Goal: Obtain resource: Obtain resource

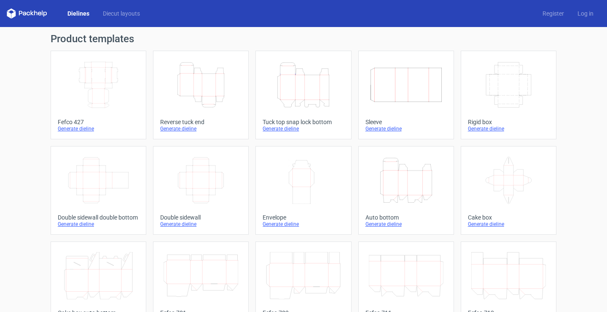
click at [301, 89] on icon "Height Depth Width" at bounding box center [303, 84] width 75 height 47
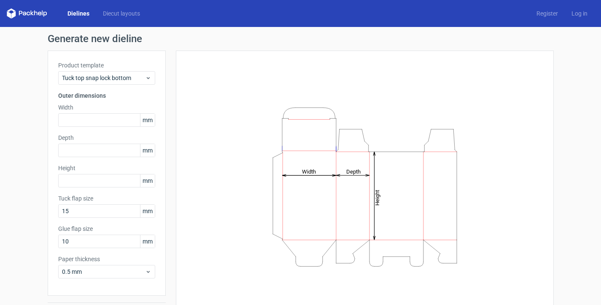
scroll to position [66, 0]
click at [75, 124] on input "text" at bounding box center [106, 119] width 97 height 13
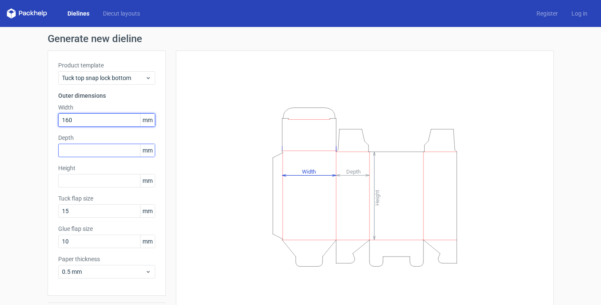
type input "160"
click at [75, 148] on input "text" at bounding box center [106, 150] width 97 height 13
type input "100"
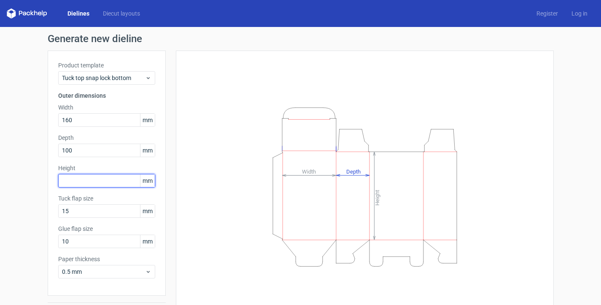
click at [70, 181] on input "text" at bounding box center [106, 180] width 97 height 13
type input "240"
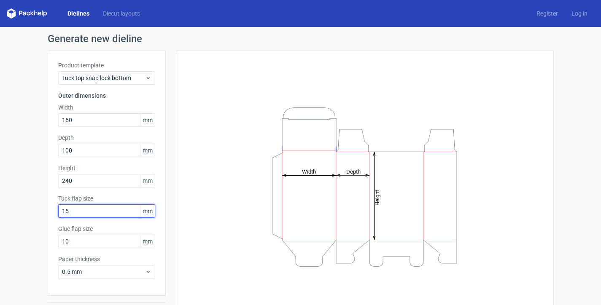
drag, startPoint x: 71, startPoint y: 210, endPoint x: 23, endPoint y: 212, distance: 48.5
click at [23, 212] on div "Generate new dieline Product template Tuck top snap lock bottom Outer dimension…" at bounding box center [300, 178] width 601 height 303
type input "30"
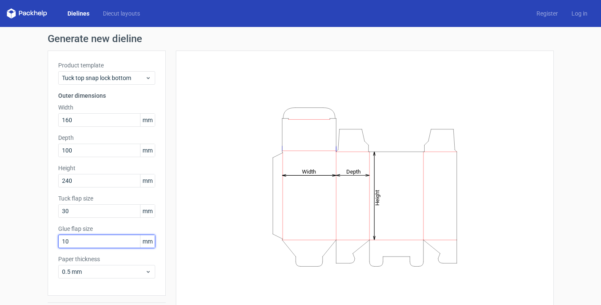
click at [83, 244] on input "10" at bounding box center [106, 241] width 97 height 13
drag, startPoint x: 58, startPoint y: 239, endPoint x: 28, endPoint y: 239, distance: 29.5
click at [28, 239] on div "Generate new dieline Product template Tuck top snap lock bottom Outer dimension…" at bounding box center [300, 178] width 601 height 303
type input "20"
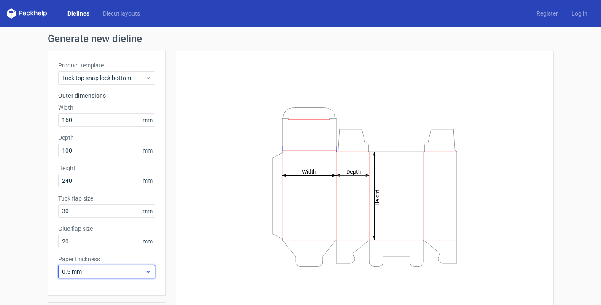
click at [79, 266] on div "0.5 mm" at bounding box center [106, 271] width 97 height 13
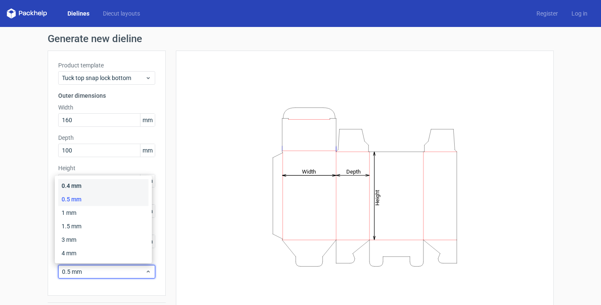
click at [87, 187] on div "0.4 mm" at bounding box center [103, 185] width 90 height 13
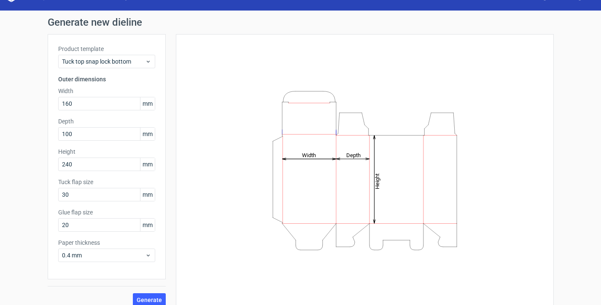
scroll to position [25, 0]
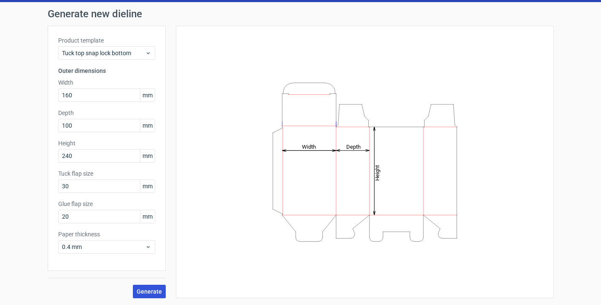
click at [150, 291] on span "Generate" at bounding box center [149, 292] width 25 height 6
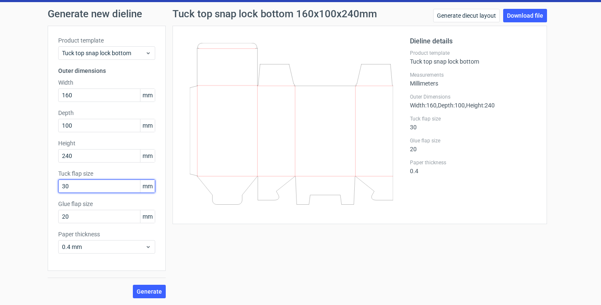
type textarea "0"
click at [30, 184] on div "Generate new dieline Product template Tuck top snap lock bottom Outer dimension…" at bounding box center [300, 153] width 601 height 303
type input "50"
click at [150, 291] on span "Generate" at bounding box center [149, 292] width 25 height 6
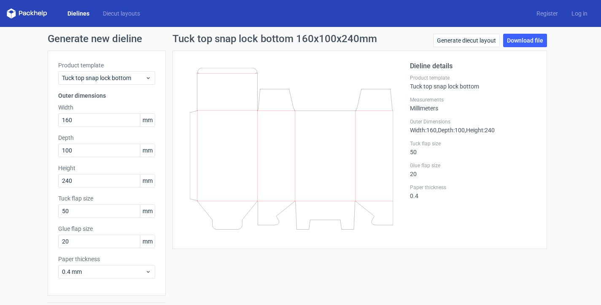
click at [78, 12] on link "Dielines" at bounding box center [78, 13] width 35 height 8
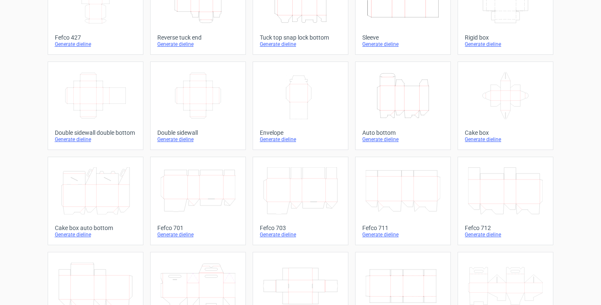
scroll to position [126, 0]
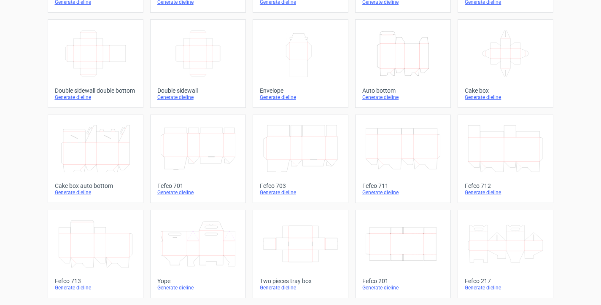
click at [526, 150] on icon at bounding box center [505, 148] width 75 height 47
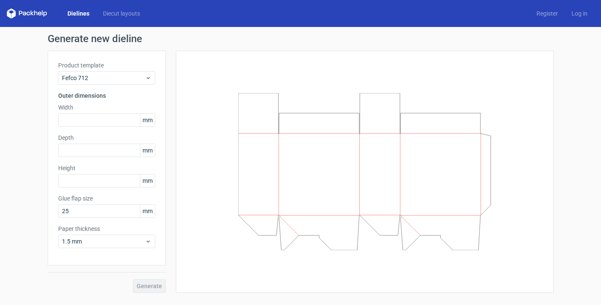
click at [75, 12] on link "Dielines" at bounding box center [78, 13] width 35 height 8
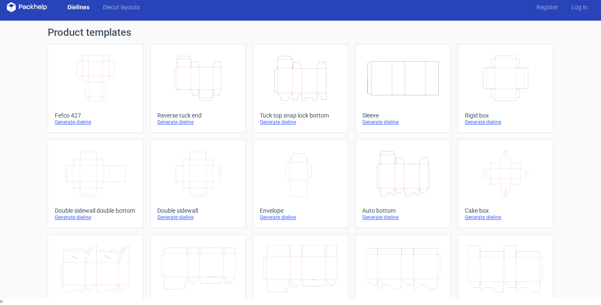
click at [300, 88] on icon "Height Depth Width" at bounding box center [300, 78] width 75 height 47
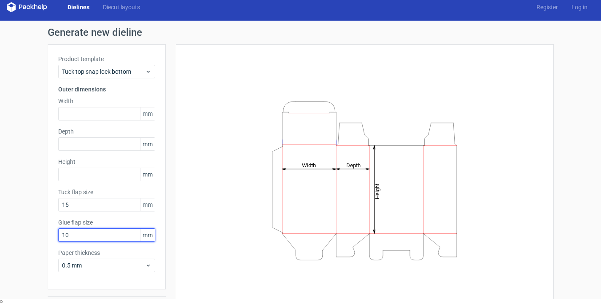
drag, startPoint x: 78, startPoint y: 237, endPoint x: 22, endPoint y: 236, distance: 56.5
click at [22, 236] on div "Generate new dieline Product template Tuck top snap lock bottom Outer dimension…" at bounding box center [300, 172] width 601 height 303
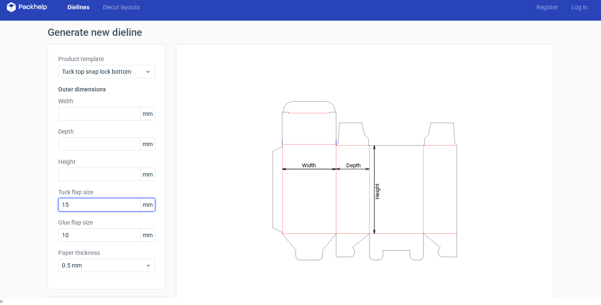
drag, startPoint x: 87, startPoint y: 203, endPoint x: 13, endPoint y: 206, distance: 73.9
click at [16, 203] on div "Generate new dieline Product template Tuck top snap lock bottom Outer dimension…" at bounding box center [300, 172] width 601 height 303
type input "30"
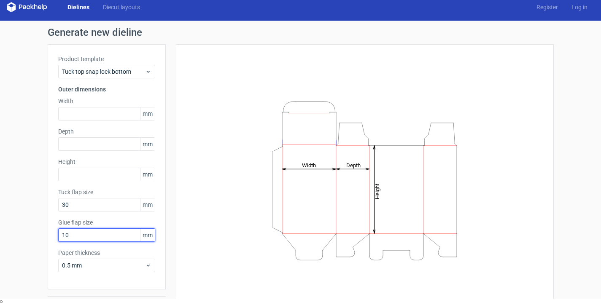
click at [86, 236] on input "10" at bounding box center [106, 234] width 97 height 13
drag, startPoint x: 86, startPoint y: 236, endPoint x: 40, endPoint y: 236, distance: 45.1
click at [40, 236] on div "Generate new dieline Product template Tuck top snap lock bottom Outer dimension…" at bounding box center [300, 172] width 601 height 303
type input "20"
click at [79, 116] on input "text" at bounding box center [106, 113] width 97 height 13
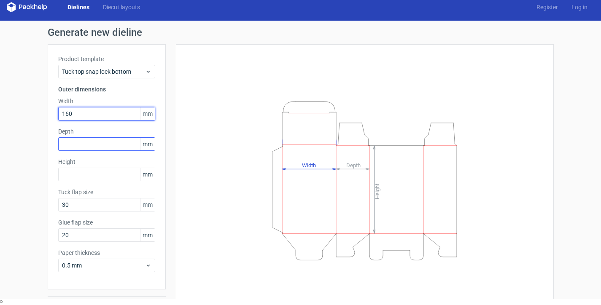
type input "160"
click at [83, 140] on input "text" at bounding box center [106, 143] width 97 height 13
type input "100"
drag, startPoint x: 83, startPoint y: 113, endPoint x: 23, endPoint y: 113, distance: 59.9
click at [23, 113] on div "Generate new dieline Product template Tuck top snap lock bottom Outer dimension…" at bounding box center [300, 172] width 601 height 303
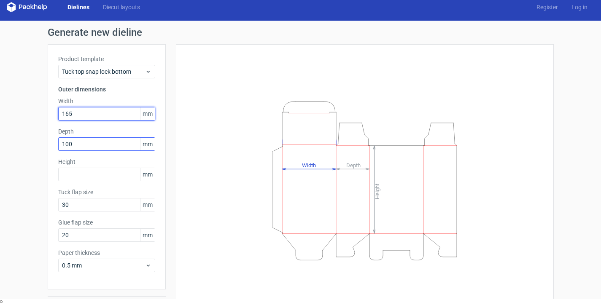
type input "165"
drag, startPoint x: 85, startPoint y: 146, endPoint x: 0, endPoint y: 142, distance: 84.8
click at [0, 142] on div "Generate new dieline Product template Tuck top snap lock bottom Outer dimension…" at bounding box center [300, 172] width 601 height 303
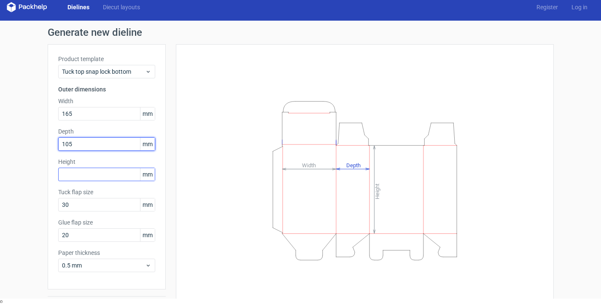
type input "105"
click at [72, 173] on input "text" at bounding box center [106, 174] width 97 height 13
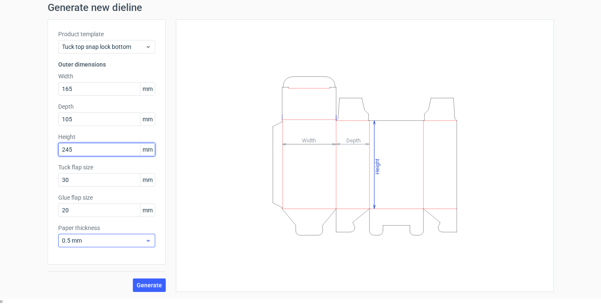
type input "245"
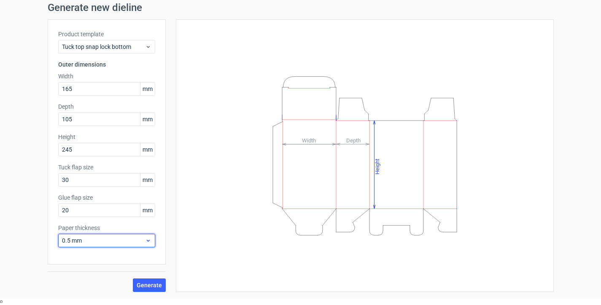
click at [148, 236] on div "0.5 mm" at bounding box center [106, 240] width 97 height 13
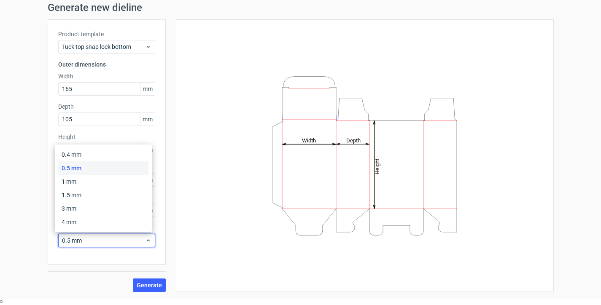
click at [106, 148] on div "0.4 mm 0.5 mm 1 mm 1.5 mm 3 mm 4 mm" at bounding box center [103, 189] width 97 height 88
click at [104, 151] on div "0.4 mm" at bounding box center [103, 154] width 90 height 13
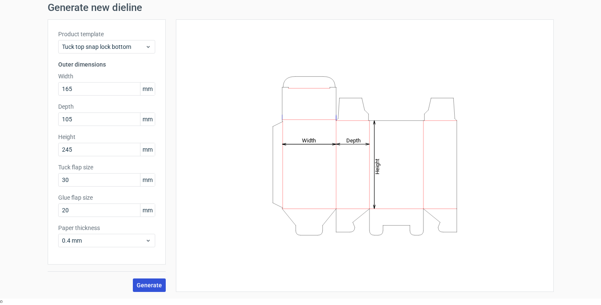
click at [151, 280] on button "Generate" at bounding box center [149, 285] width 33 height 13
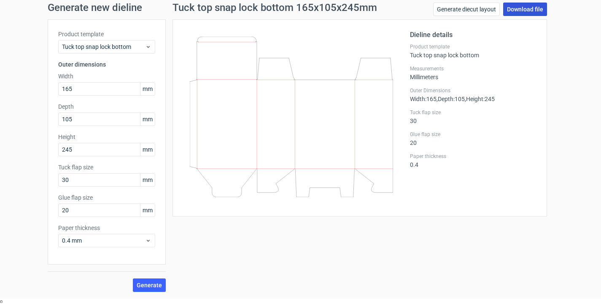
click at [531, 8] on link "Download file" at bounding box center [525, 9] width 44 height 13
click at [588, 32] on div "Generate new dieline Product template Tuck top snap lock bottom Outer dimension…" at bounding box center [300, 147] width 601 height 303
click at [532, 7] on link "Download file" at bounding box center [525, 9] width 44 height 13
click at [6, 147] on div "Generate new dieline Product template Tuck top snap lock bottom Outer dimension…" at bounding box center [300, 147] width 601 height 303
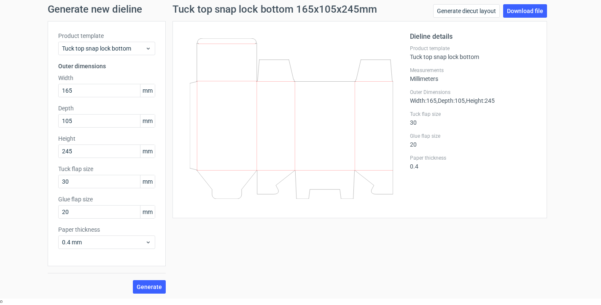
scroll to position [25, 0]
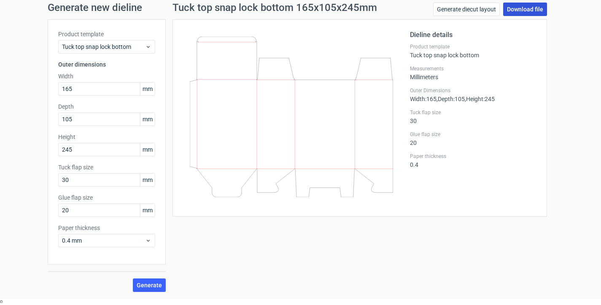
click at [524, 8] on link "Download file" at bounding box center [525, 9] width 44 height 13
click at [27, 179] on div "Generate new dieline Product template Tuck top snap lock bottom Outer dimension…" at bounding box center [300, 147] width 601 height 303
click at [476, 11] on link "Generate diecut layout" at bounding box center [466, 9] width 67 height 13
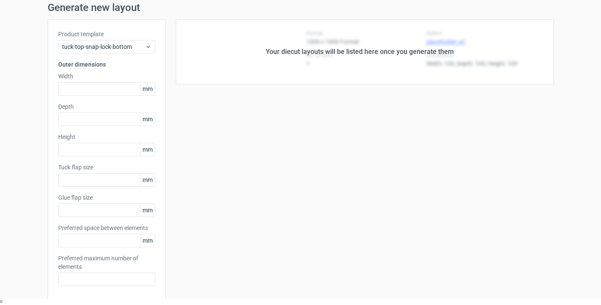
type input "165"
type input "105"
type input "245"
type input "30"
type input "20"
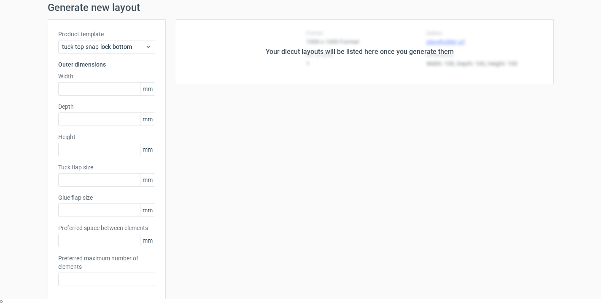
type input "5"
type input "48"
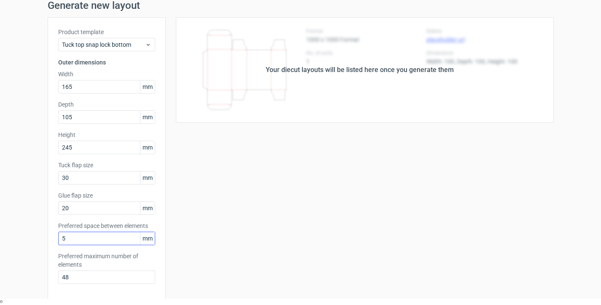
scroll to position [42, 0]
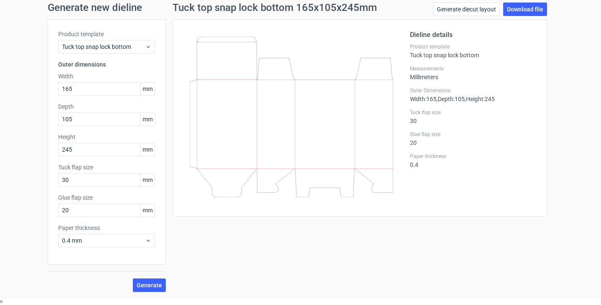
scroll to position [25, 0]
drag, startPoint x: 64, startPoint y: 90, endPoint x: 11, endPoint y: 90, distance: 53.1
click at [11, 90] on div "Generate new dieline Product template Tuck top snap lock bottom Outer dimension…" at bounding box center [300, 147] width 601 height 303
type input "160"
drag, startPoint x: 75, startPoint y: 120, endPoint x: 5, endPoint y: 107, distance: 70.8
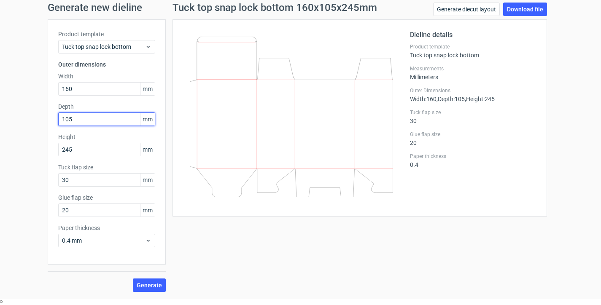
click at [3, 109] on div "Generate new dieline Product template Tuck top snap lock bottom Outer dimension…" at bounding box center [300, 147] width 601 height 303
type input "100"
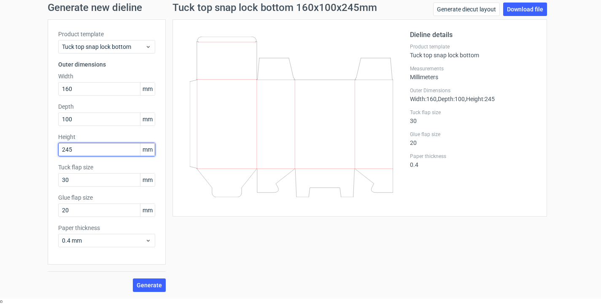
drag, startPoint x: 73, startPoint y: 147, endPoint x: 7, endPoint y: 148, distance: 66.6
click at [7, 148] on div "Generate new dieline Product template Tuck top snap lock bottom Outer dimension…" at bounding box center [300, 147] width 601 height 303
type input "240"
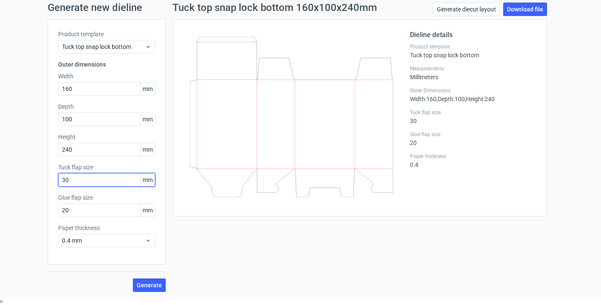
click at [84, 179] on input "30" at bounding box center [106, 179] width 97 height 13
click at [148, 285] on span "Generate" at bounding box center [149, 285] width 25 height 6
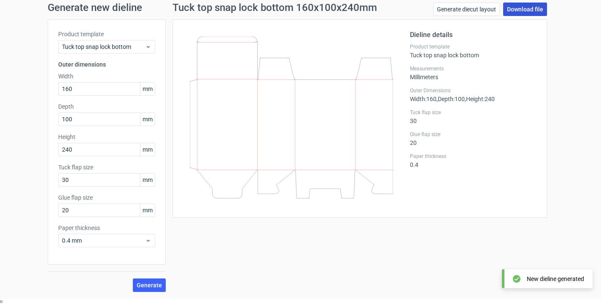
click at [528, 8] on link "Download file" at bounding box center [525, 9] width 44 height 13
click at [476, 237] on div "Tuck top snap lock bottom 160x100x240mm Generate diecut layout Download file Di…" at bounding box center [360, 148] width 388 height 290
click at [517, 6] on link "Download file" at bounding box center [525, 9] width 44 height 13
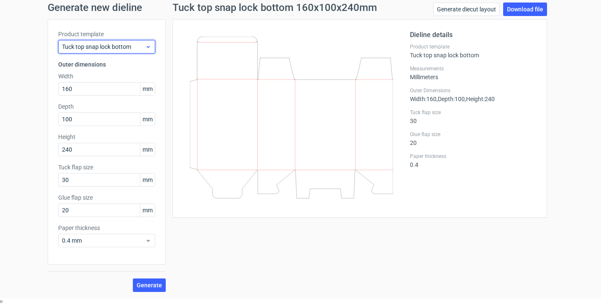
click at [107, 48] on span "Tuck top snap lock bottom" at bounding box center [103, 47] width 83 height 8
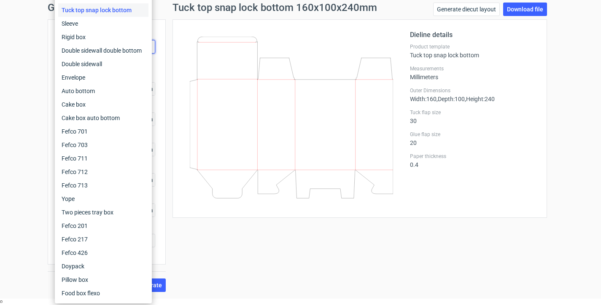
click at [11, 40] on div "Generate new dieline Product template Tuck top snap lock bottom Outer dimension…" at bounding box center [300, 147] width 601 height 303
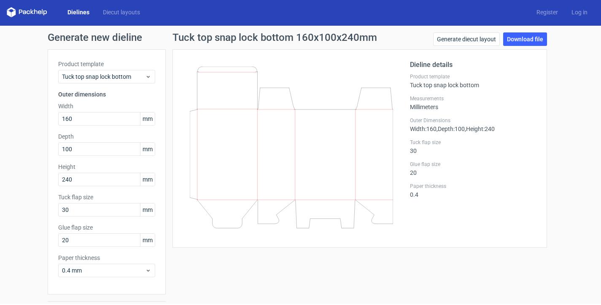
scroll to position [0, 0]
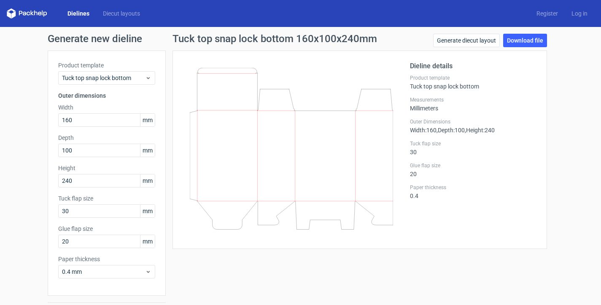
click at [38, 12] on icon at bounding box center [27, 13] width 40 height 10
click at [83, 8] on div "Dielines Diecut layouts" at bounding box center [77, 13] width 140 height 10
click at [80, 14] on link "Dielines" at bounding box center [78, 13] width 35 height 8
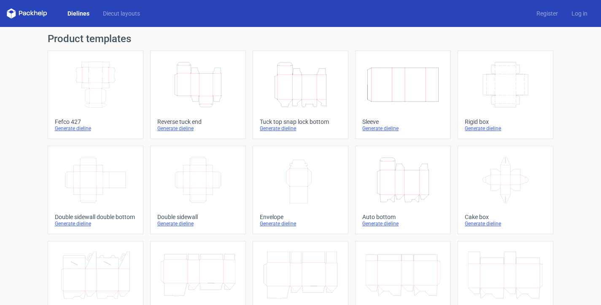
click at [410, 189] on icon "Height Depth Width" at bounding box center [403, 179] width 75 height 47
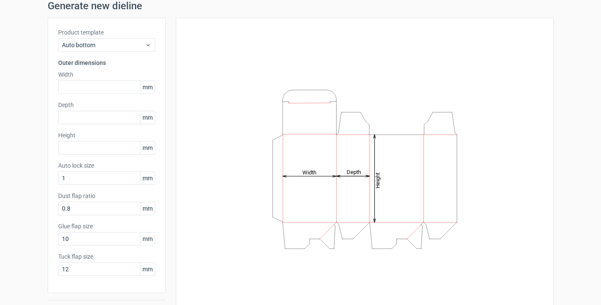
scroll to position [42, 0]
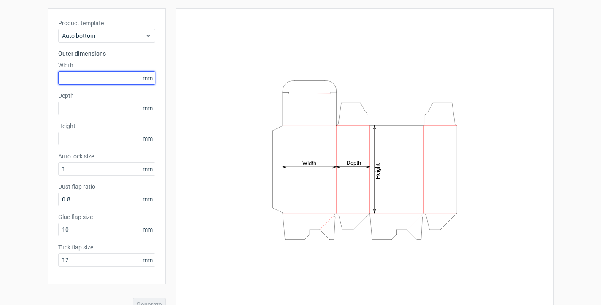
click at [89, 80] on input "text" at bounding box center [106, 77] width 97 height 13
type input "160"
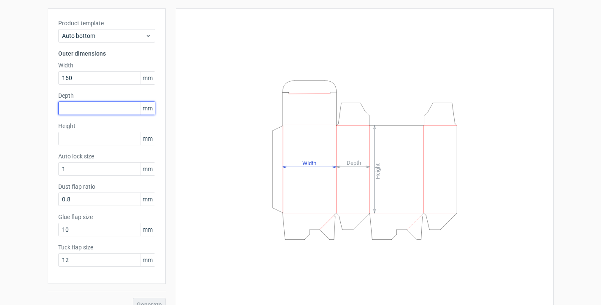
click at [77, 113] on input "text" at bounding box center [106, 108] width 97 height 13
type input "100"
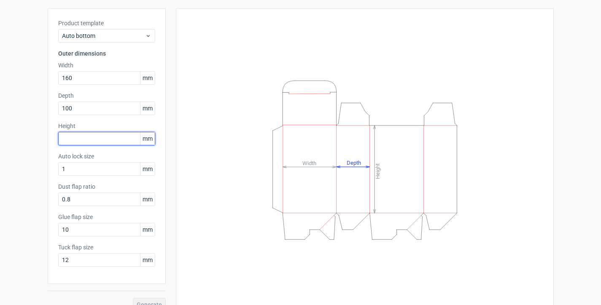
click at [90, 142] on input "text" at bounding box center [106, 138] width 97 height 13
type input "240"
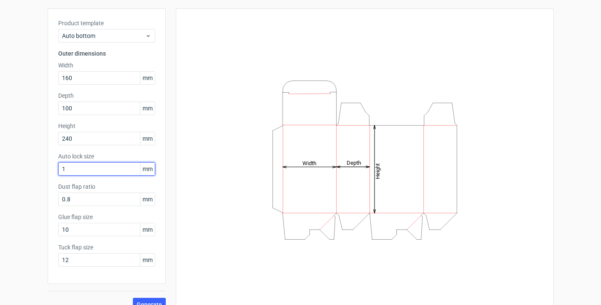
drag, startPoint x: 78, startPoint y: 172, endPoint x: 32, endPoint y: 170, distance: 46.4
click at [32, 170] on div "Generate new dieline Product template Auto bottom Outer dimensions Width 160 mm…" at bounding box center [300, 151] width 601 height 333
type input "20"
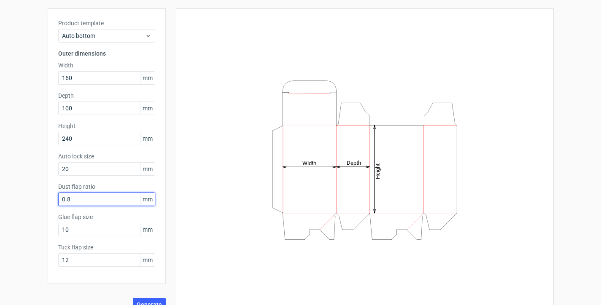
click at [75, 204] on input "0.8" at bounding box center [106, 199] width 97 height 13
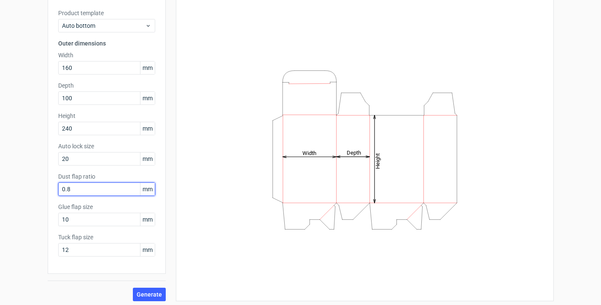
scroll to position [55, 0]
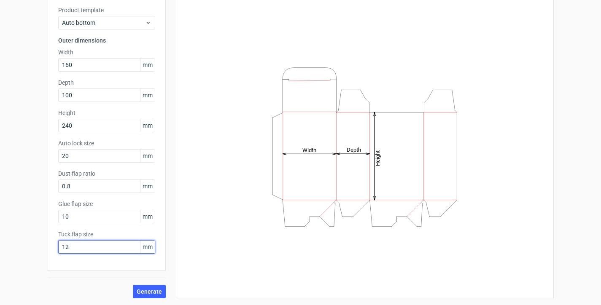
drag, startPoint x: 82, startPoint y: 248, endPoint x: 36, endPoint y: 254, distance: 46.4
click at [38, 254] on div "Generate new dieline Product template Auto bottom Outer dimensions Width 160 mm…" at bounding box center [300, 138] width 601 height 333
type input "30"
drag, startPoint x: 83, startPoint y: 217, endPoint x: 16, endPoint y: 221, distance: 66.7
click at [20, 220] on div "Generate new dieline Product template Auto bottom Outer dimensions Width 160 mm…" at bounding box center [300, 138] width 601 height 333
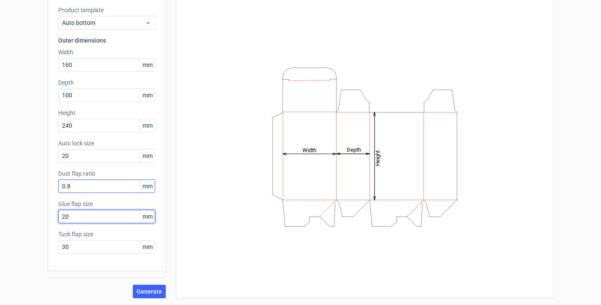
type input "20"
click at [81, 184] on input "0.8" at bounding box center [106, 186] width 97 height 13
click at [140, 289] on span "Generate" at bounding box center [149, 292] width 25 height 6
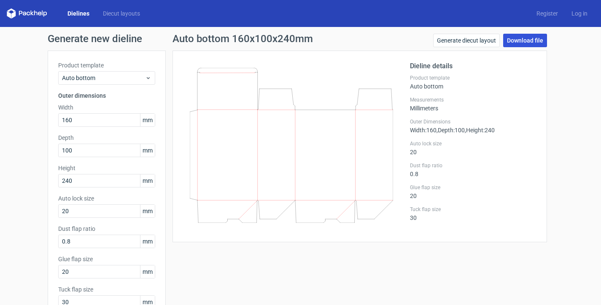
click at [535, 37] on link "Download file" at bounding box center [525, 40] width 44 height 13
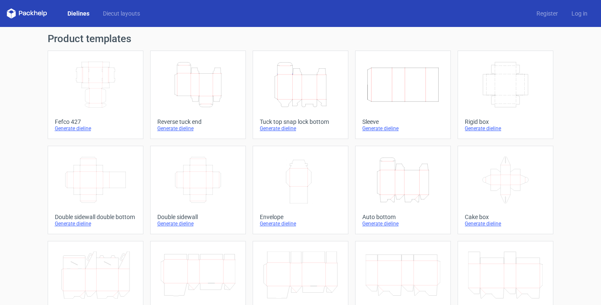
click at [293, 91] on icon "Height Depth Width" at bounding box center [300, 84] width 75 height 47
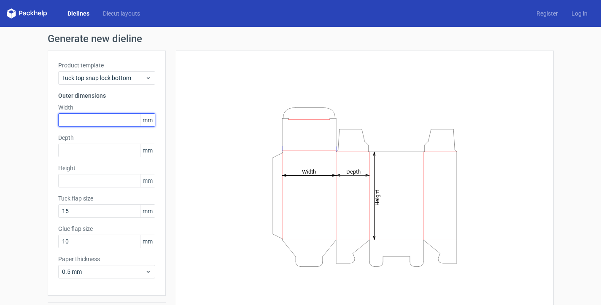
click at [75, 119] on input "text" at bounding box center [106, 119] width 97 height 13
type input "16"
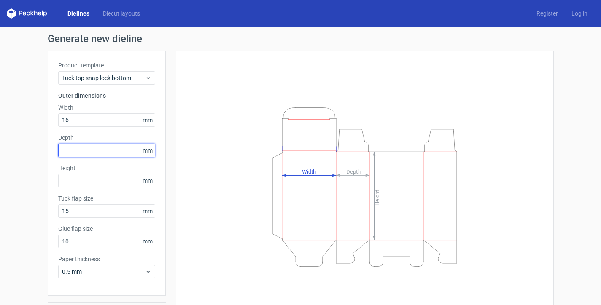
click at [77, 153] on div "Depth mm" at bounding box center [106, 146] width 97 height 24
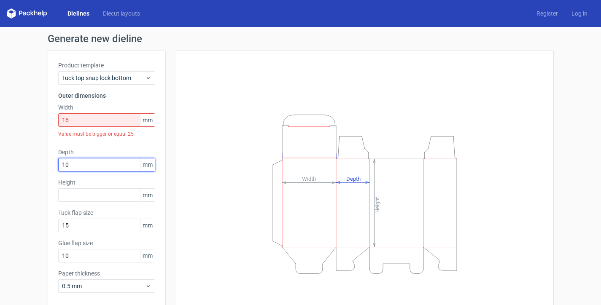
type input "10"
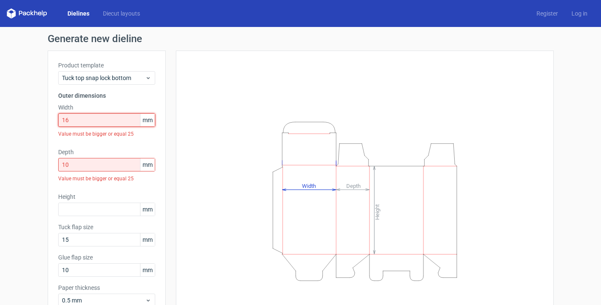
drag, startPoint x: 90, startPoint y: 122, endPoint x: 32, endPoint y: 123, distance: 58.6
click at [32, 122] on div "Generate new dieline Product template Tuck top snap lock bottom Outer dimension…" at bounding box center [300, 193] width 601 height 332
click at [80, 122] on input "16" at bounding box center [106, 119] width 97 height 13
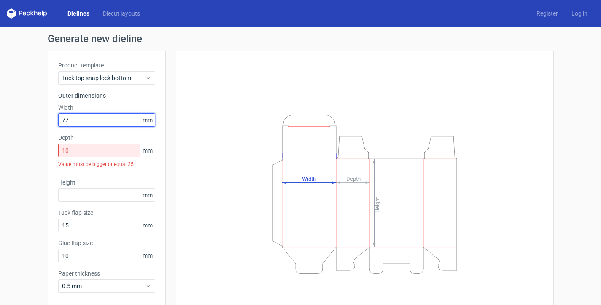
type input "77"
drag, startPoint x: 77, startPoint y: 153, endPoint x: 43, endPoint y: 154, distance: 34.2
click at [43, 154] on div "Generate new dieline Product template Tuck top snap lock bottom Outer dimension…" at bounding box center [300, 185] width 601 height 317
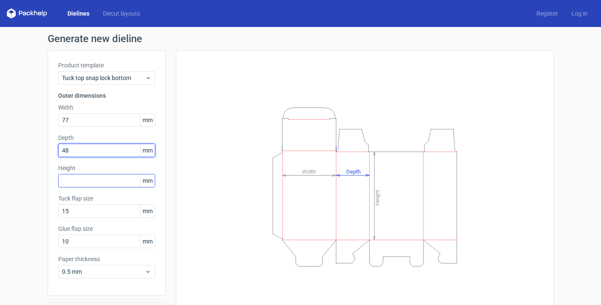
type input "48"
click at [80, 184] on input "text" at bounding box center [106, 180] width 97 height 13
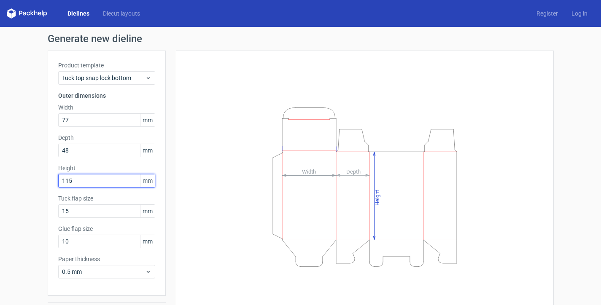
type input "115"
click at [8, 193] on div "Generate new dieline Product template Tuck top snap lock bottom Outer dimension…" at bounding box center [300, 178] width 601 height 303
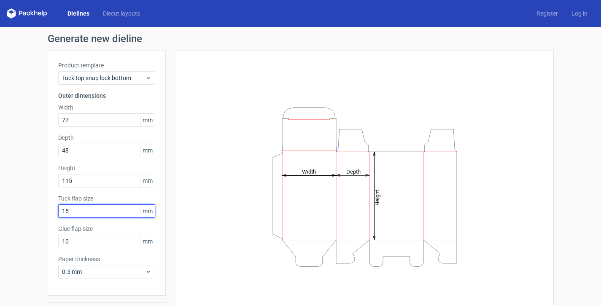
drag, startPoint x: 82, startPoint y: 214, endPoint x: 13, endPoint y: 215, distance: 69.1
click at [19, 214] on div "Generate new dieline Product template Tuck top snap lock bottom Outer dimension…" at bounding box center [300, 178] width 601 height 303
type input "20"
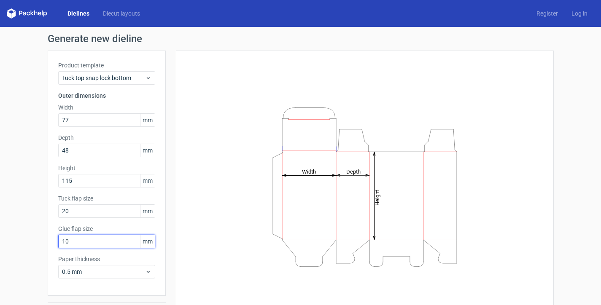
click at [95, 247] on input "10" at bounding box center [106, 241] width 97 height 13
drag, startPoint x: 79, startPoint y: 247, endPoint x: 34, endPoint y: 244, distance: 45.2
click at [34, 244] on div "Generate new dieline Product template Tuck top snap lock bottom Outer dimension…" at bounding box center [300, 178] width 601 height 303
type input "15"
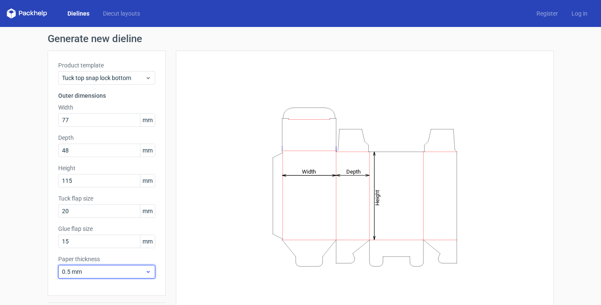
click at [102, 275] on span "0.5 mm" at bounding box center [103, 272] width 83 height 8
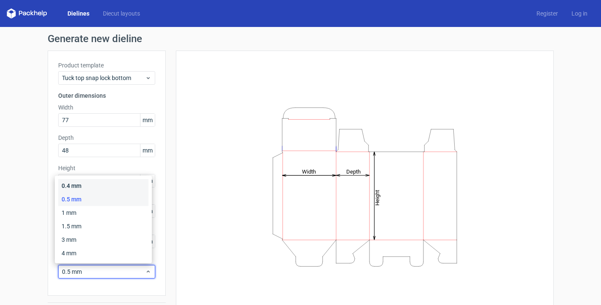
click at [86, 185] on div "0.4 mm" at bounding box center [103, 185] width 90 height 13
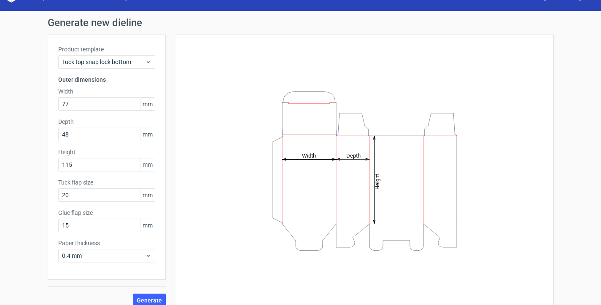
scroll to position [25, 0]
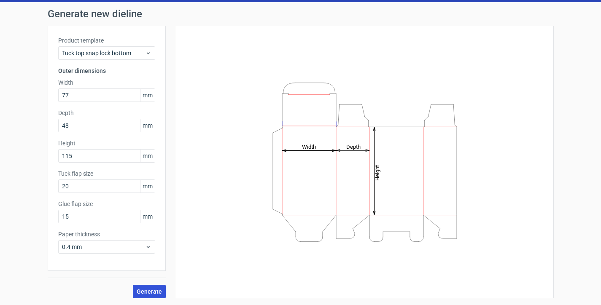
click at [137, 294] on span "Generate" at bounding box center [149, 292] width 25 height 6
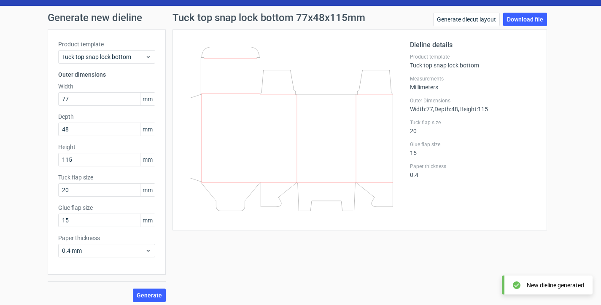
scroll to position [25, 0]
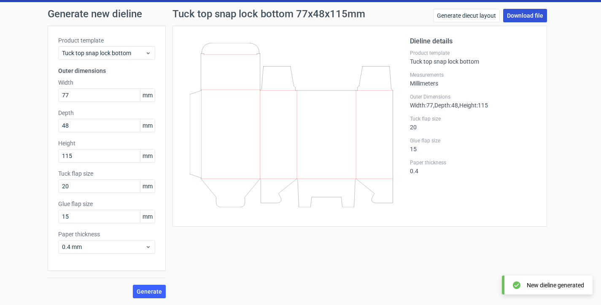
click at [523, 15] on link "Download file" at bounding box center [525, 15] width 44 height 13
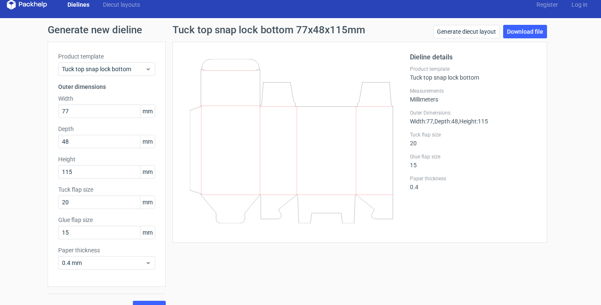
scroll to position [0, 0]
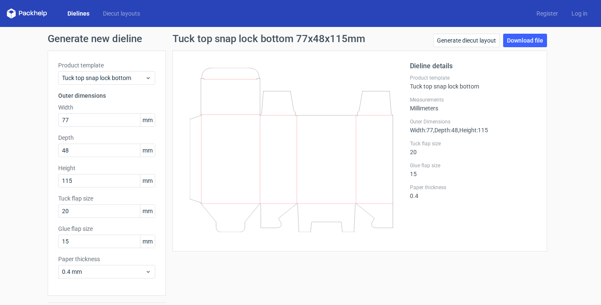
click at [582, 83] on div "Generate new dieline Product template Tuck top snap lock bottom Outer dimension…" at bounding box center [300, 178] width 601 height 303
click at [362, 128] on icon at bounding box center [291, 150] width 203 height 164
drag, startPoint x: 362, startPoint y: 128, endPoint x: 312, endPoint y: 129, distance: 50.2
click at [312, 129] on icon at bounding box center [291, 150] width 203 height 164
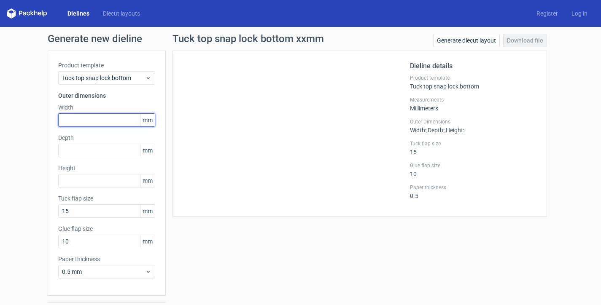
click at [67, 121] on input "text" at bounding box center [106, 119] width 97 height 13
type input "30"
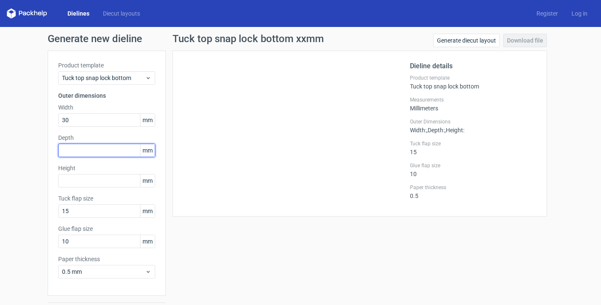
click at [84, 151] on input "text" at bounding box center [106, 150] width 97 height 13
type input "30"
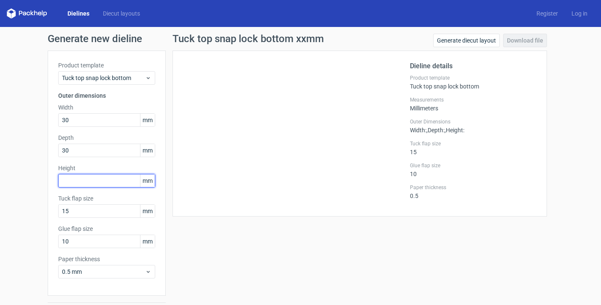
click at [74, 185] on input "text" at bounding box center [106, 180] width 97 height 13
type input "30"
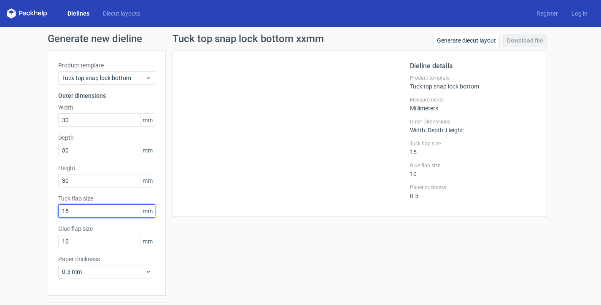
click at [78, 210] on input "15" at bounding box center [106, 210] width 97 height 13
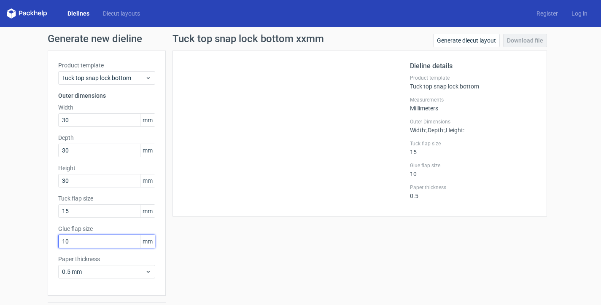
click at [83, 235] on input "10" at bounding box center [106, 241] width 97 height 13
click at [517, 37] on div "Generate diecut layout Download file" at bounding box center [490, 42] width 114 height 17
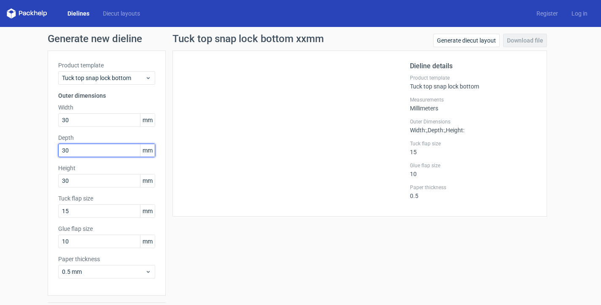
click at [96, 151] on input "30" at bounding box center [106, 150] width 97 height 13
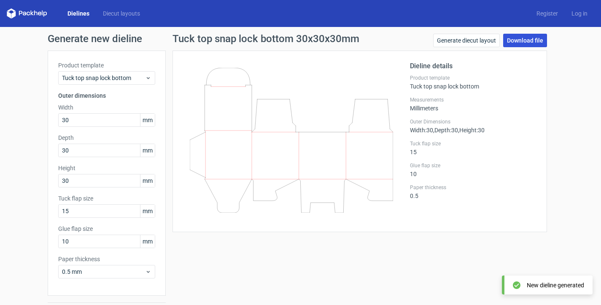
click at [518, 41] on link "Download file" at bounding box center [525, 40] width 44 height 13
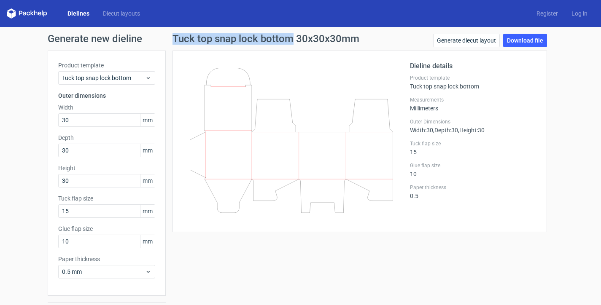
drag, startPoint x: 289, startPoint y: 40, endPoint x: 165, endPoint y: 39, distance: 123.5
type textarea "Tuck top snap lock bottom"
click at [166, 39] on div "Tuck top snap lock bottom 30x30x30mm Generate diecut layout Download file Dieli…" at bounding box center [360, 179] width 388 height 290
copy h1 "Tuck top snap lock bottom"
